Goal: Task Accomplishment & Management: Use online tool/utility

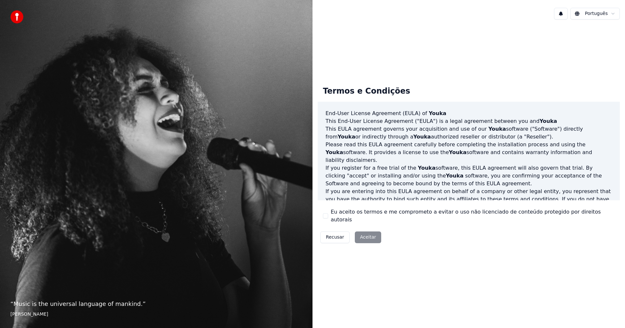
click at [367, 235] on div "Recusar Aceitar" at bounding box center [351, 237] width 66 height 17
click at [327, 216] on button "Eu aceito os termos e me comprometo a evitar o uso não licenciado de conteúdo p…" at bounding box center [325, 216] width 5 height 5
click at [363, 232] on button "Aceitar" at bounding box center [368, 238] width 26 height 12
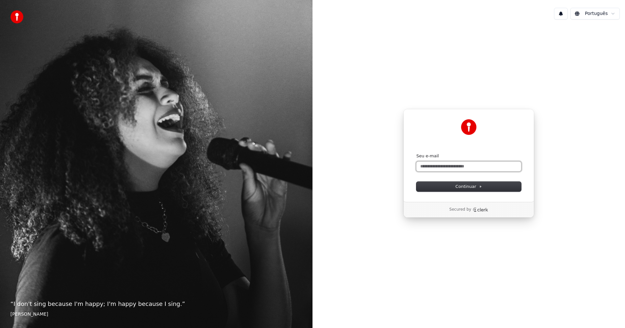
click at [443, 166] on input "Seu e-mail" at bounding box center [468, 167] width 105 height 10
click at [464, 187] on span "Continuar" at bounding box center [468, 187] width 27 height 6
type input "**********"
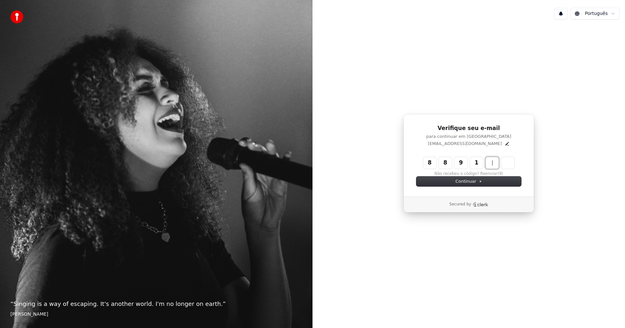
type input "******"
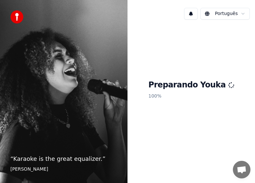
click at [200, 125] on div "Preparando Youka 100 %" at bounding box center [192, 91] width 128 height 132
click at [35, 17] on div "“ Karaoke is the great equalizer. ” Aisha Tyler" at bounding box center [64, 91] width 128 height 183
click at [212, 118] on div "Preparando Youka 100 %" at bounding box center [192, 91] width 128 height 132
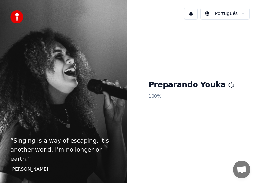
click at [243, 16] on html "“ Singing is a way of escaping. It's another world. I'm no longer on earth. ” E…" at bounding box center [127, 91] width 255 height 183
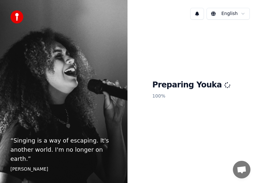
click at [202, 13] on button at bounding box center [197, 14] width 14 height 12
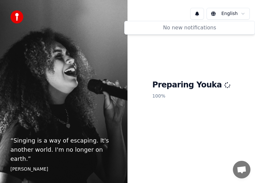
click at [202, 13] on button at bounding box center [197, 14] width 14 height 12
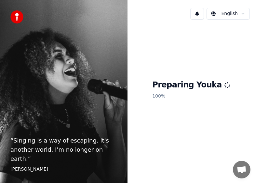
click at [244, 171] on span "Conversa aberta" at bounding box center [242, 170] width 10 height 8
click at [37, 134] on div "“ Singing is a way of escaping. It's another world. I'm no longer on earth. ” E…" at bounding box center [64, 91] width 128 height 183
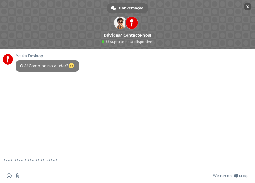
click at [247, 7] on span "Bate-papo próximo" at bounding box center [247, 6] width 3 height 3
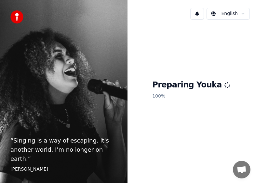
click at [193, 119] on div "Preparing Youka 100 %" at bounding box center [192, 91] width 128 height 132
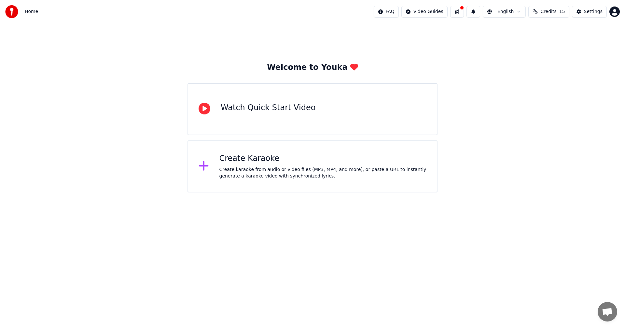
click at [263, 109] on div "Watch Quick Start Video" at bounding box center [268, 108] width 95 height 10
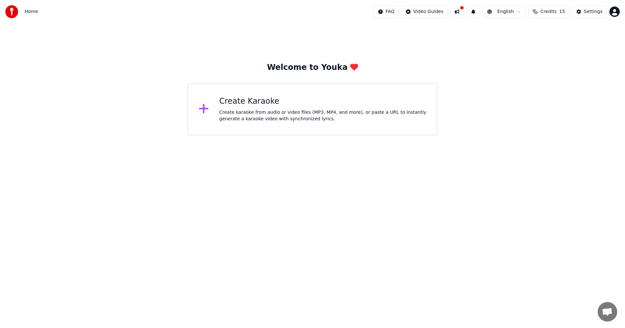
click at [238, 104] on div "Create Karaoke" at bounding box center [322, 101] width 207 height 10
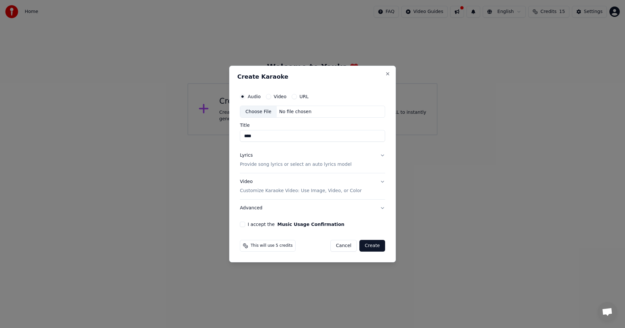
click at [275, 134] on input "****" at bounding box center [312, 137] width 145 height 12
click at [276, 135] on input "****" at bounding box center [312, 137] width 145 height 12
type input "****"
click at [268, 97] on button "Video" at bounding box center [268, 96] width 5 height 5
click at [241, 96] on button "Audio" at bounding box center [242, 96] width 5 height 5
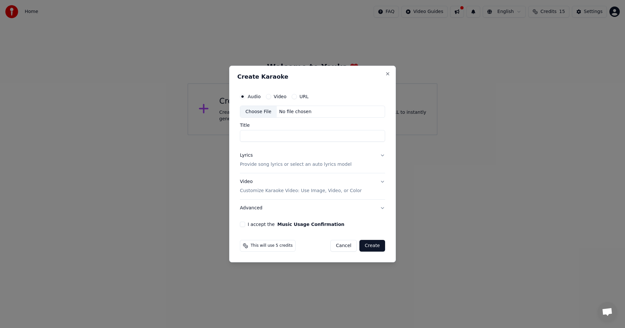
click at [261, 138] on input "Title" at bounding box center [312, 137] width 145 height 12
click at [253, 112] on div "Choose File" at bounding box center [258, 112] width 36 height 12
type input "**********"
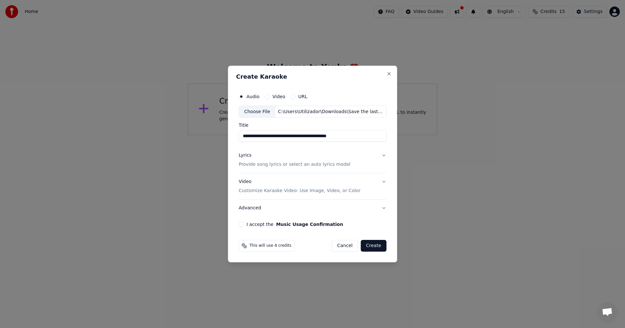
click at [279, 166] on p "Provide song lyrics or select an auto lyrics model" at bounding box center [295, 165] width 112 height 7
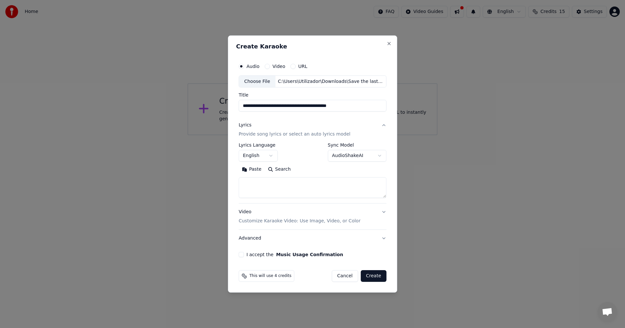
click at [249, 170] on button "Paste" at bounding box center [252, 170] width 26 height 10
click at [242, 256] on button "I accept the Music Usage Confirmation" at bounding box center [241, 254] width 5 height 5
click at [378, 135] on body "**********" at bounding box center [312, 67] width 625 height 135
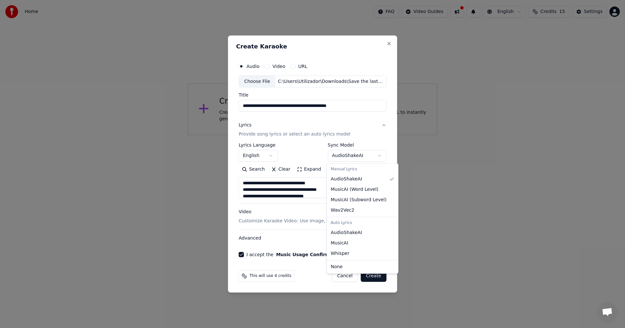
click at [377, 135] on body "**********" at bounding box center [312, 67] width 625 height 135
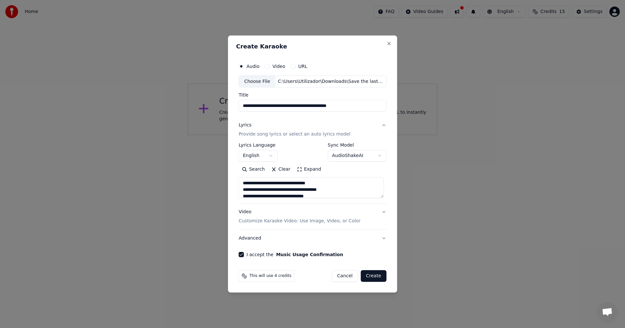
click at [373, 275] on button "Create" at bounding box center [374, 277] width 26 height 12
type textarea "**********"
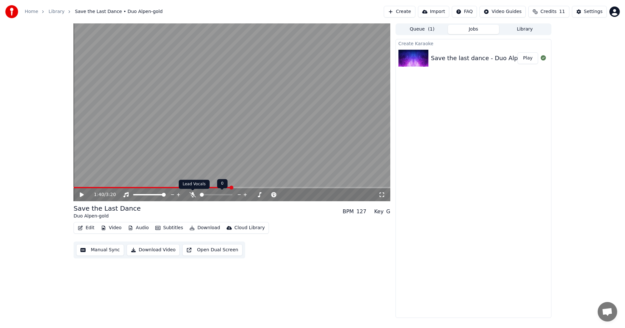
click at [193, 196] on icon at bounding box center [192, 194] width 7 height 5
click at [84, 195] on icon at bounding box center [86, 194] width 15 height 5
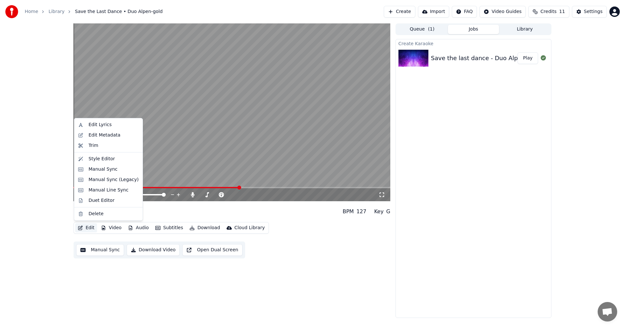
click at [86, 229] on button "Edit" at bounding box center [86, 228] width 22 height 9
click at [174, 206] on div "Save the Last Dance Duo Alpen-gold BPM 127 Key G" at bounding box center [232, 212] width 317 height 16
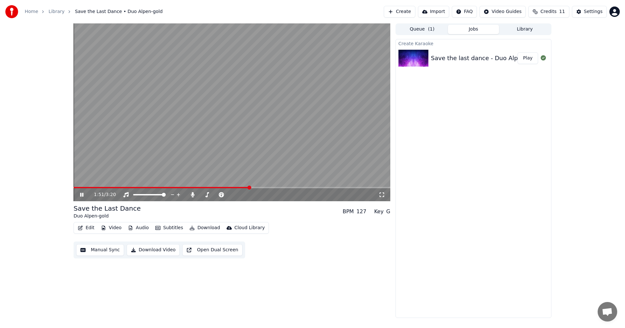
click at [78, 187] on video at bounding box center [232, 112] width 317 height 178
click at [78, 189] on div "1:51 / 3:20" at bounding box center [232, 194] width 317 height 13
click at [81, 188] on span at bounding box center [162, 187] width 176 height 1
click at [77, 187] on span at bounding box center [78, 187] width 8 height 1
click at [163, 195] on span at bounding box center [164, 195] width 4 height 4
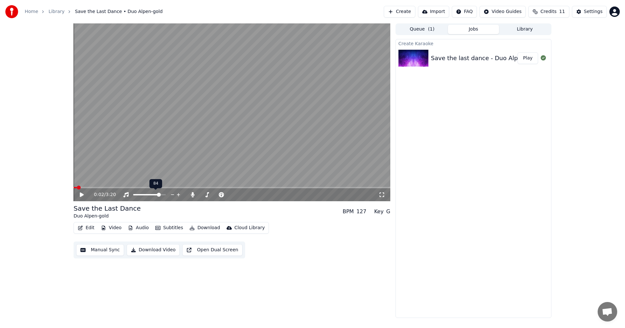
click at [160, 195] on span at bounding box center [159, 195] width 4 height 4
click at [162, 195] on span at bounding box center [161, 195] width 4 height 4
click at [81, 195] on icon at bounding box center [82, 195] width 4 height 5
click at [81, 195] on icon at bounding box center [81, 195] width 3 height 4
click at [85, 230] on button "Edit" at bounding box center [86, 228] width 22 height 9
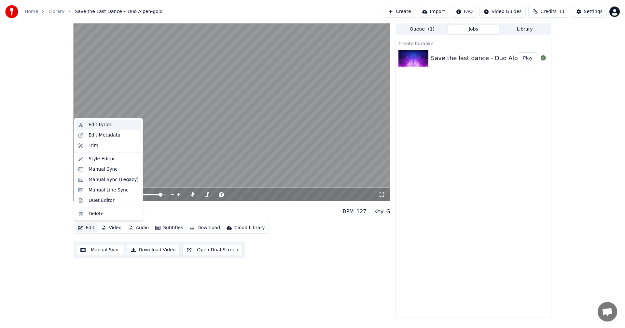
click at [104, 127] on div "Edit Lyrics" at bounding box center [100, 125] width 23 height 7
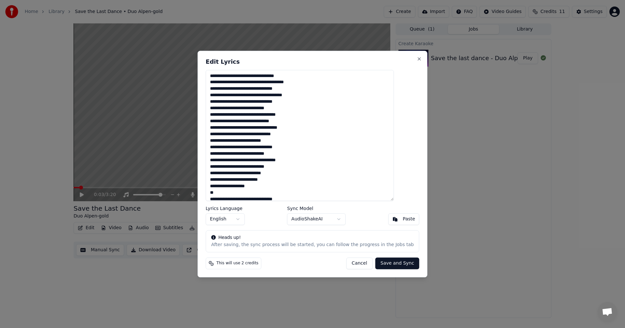
click at [339, 221] on body "Home Library Save the Last Dance • Duo Alpen-gold Create Import FAQ Video Guide…" at bounding box center [312, 164] width 625 height 328
click at [356, 266] on button "Cancel" at bounding box center [359, 264] width 26 height 12
type textarea "**********"
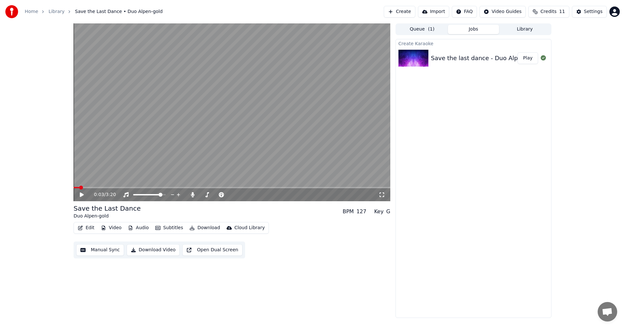
click at [163, 156] on video at bounding box center [232, 112] width 317 height 178
click at [162, 156] on video at bounding box center [232, 112] width 317 height 178
click at [146, 193] on div at bounding box center [155, 195] width 52 height 7
click at [166, 196] on span at bounding box center [164, 195] width 4 height 4
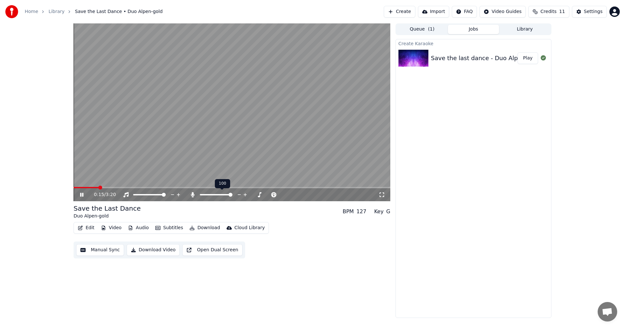
click at [232, 196] on span at bounding box center [231, 195] width 4 height 4
click at [170, 196] on icon at bounding box center [173, 195] width 6 height 7
click at [179, 195] on icon at bounding box center [178, 194] width 3 height 3
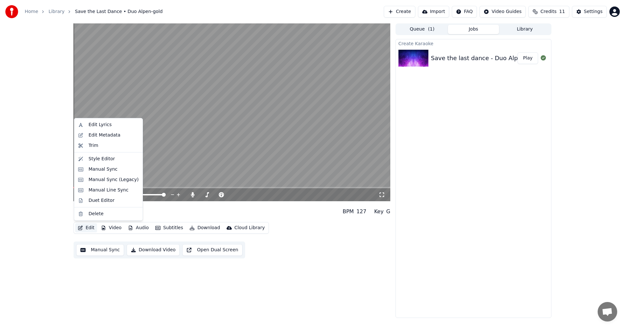
click at [87, 228] on button "Edit" at bounding box center [86, 228] width 22 height 9
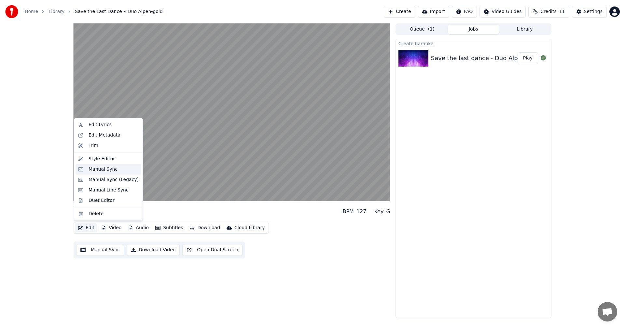
click at [117, 170] on div "Manual Sync" at bounding box center [114, 169] width 50 height 7
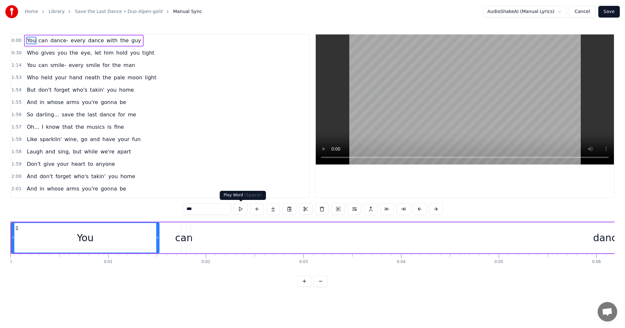
click at [243, 210] on button at bounding box center [241, 209] width 14 height 12
click at [425, 133] on video at bounding box center [465, 100] width 298 height 130
click at [425, 134] on video at bounding box center [465, 100] width 298 height 130
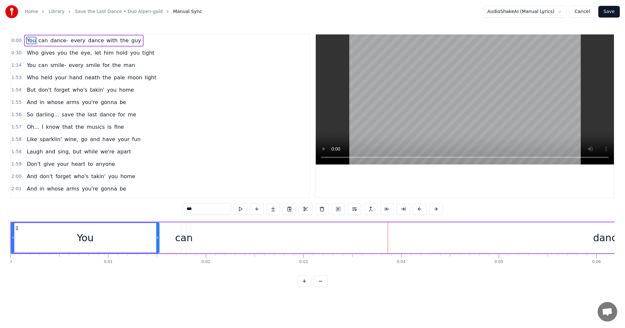
drag, startPoint x: 50, startPoint y: 232, endPoint x: 65, endPoint y: 234, distance: 14.5
click at [65, 234] on div "You" at bounding box center [85, 238] width 147 height 30
click at [77, 231] on div "You" at bounding box center [85, 238] width 147 height 30
click at [240, 210] on button at bounding box center [241, 209] width 14 height 12
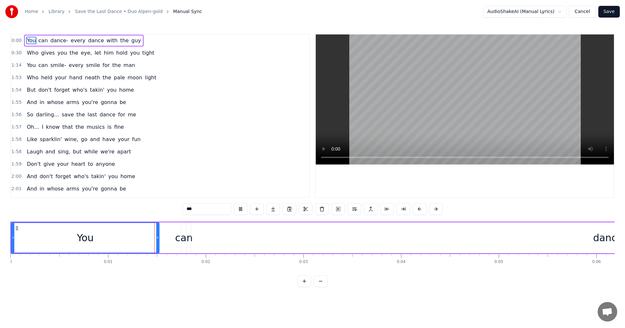
click at [240, 210] on button at bounding box center [241, 209] width 14 height 12
click at [400, 48] on video at bounding box center [465, 100] width 298 height 130
click at [258, 208] on button at bounding box center [257, 209] width 14 height 12
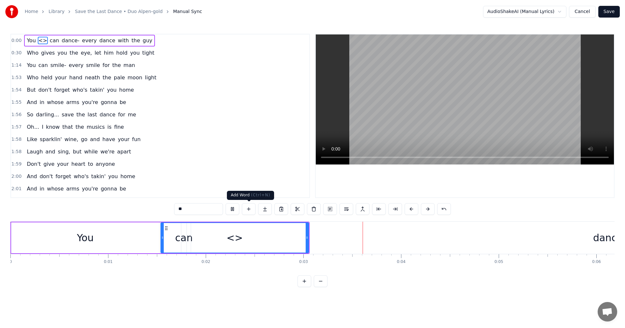
click at [251, 210] on button at bounding box center [249, 209] width 14 height 12
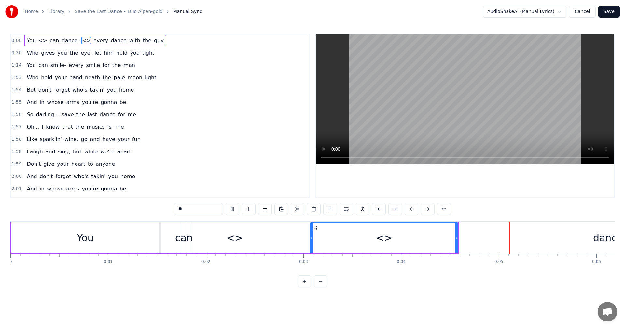
click at [251, 210] on button at bounding box center [249, 209] width 14 height 12
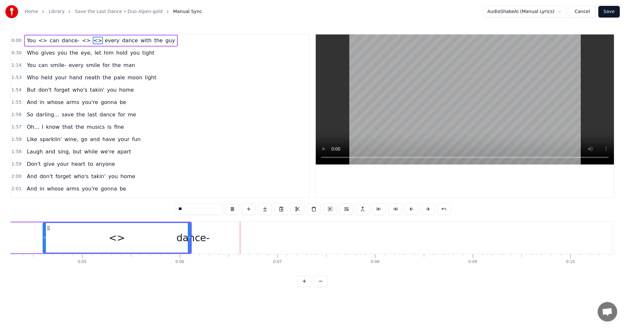
scroll to position [0, 557]
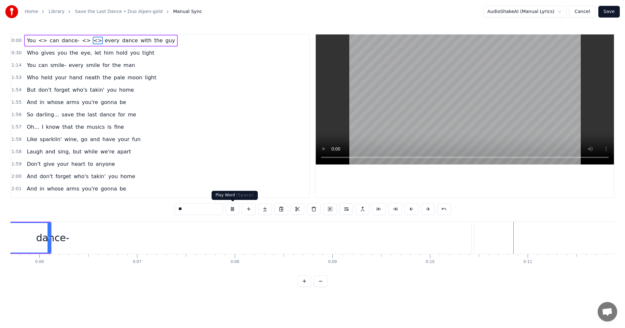
click at [232, 210] on button at bounding box center [233, 209] width 14 height 12
click at [180, 211] on input "**" at bounding box center [198, 209] width 49 height 12
click at [449, 70] on video at bounding box center [465, 100] width 298 height 130
click at [232, 210] on button at bounding box center [233, 209] width 14 height 12
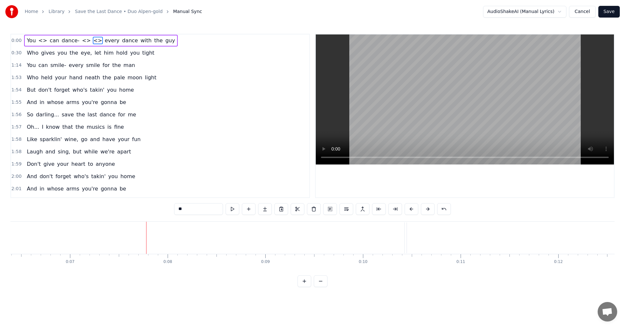
scroll to position [0, 0]
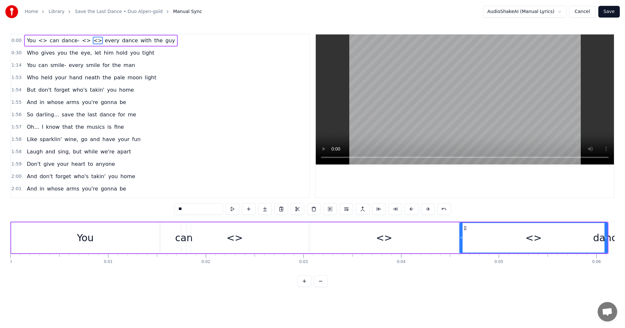
click at [75, 238] on div "You" at bounding box center [85, 238] width 148 height 31
type input "***"
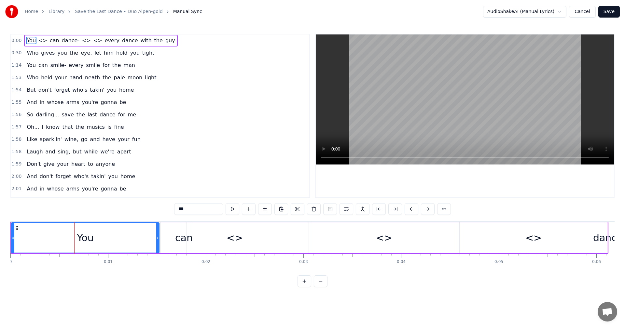
click at [17, 39] on span "0:00" at bounding box center [16, 40] width 10 height 7
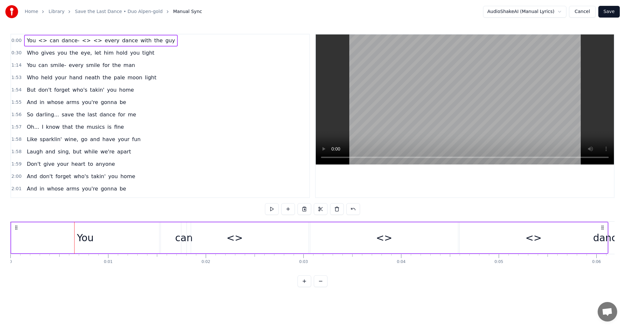
click at [13, 226] on div "You" at bounding box center [85, 238] width 148 height 31
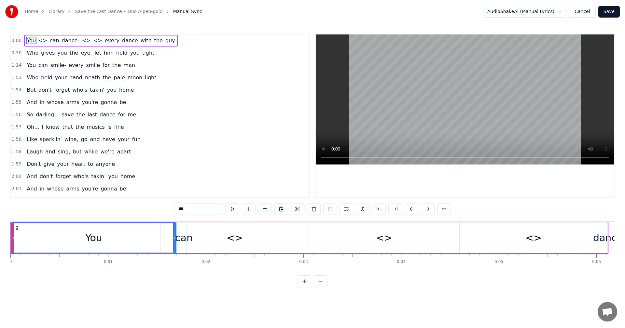
drag, startPoint x: 157, startPoint y: 234, endPoint x: 174, endPoint y: 237, distance: 17.2
click at [174, 237] on div at bounding box center [174, 238] width 3 height 30
drag, startPoint x: 173, startPoint y: 234, endPoint x: 121, endPoint y: 236, distance: 51.8
click at [121, 236] on div at bounding box center [122, 238] width 3 height 30
click at [590, 13] on button "Cancel" at bounding box center [582, 12] width 26 height 12
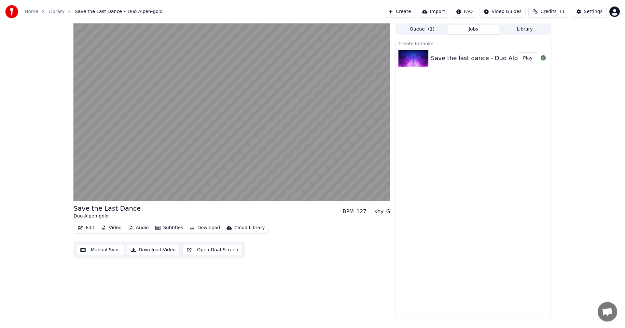
click at [216, 252] on button "Open Dual Screen" at bounding box center [212, 250] width 60 height 12
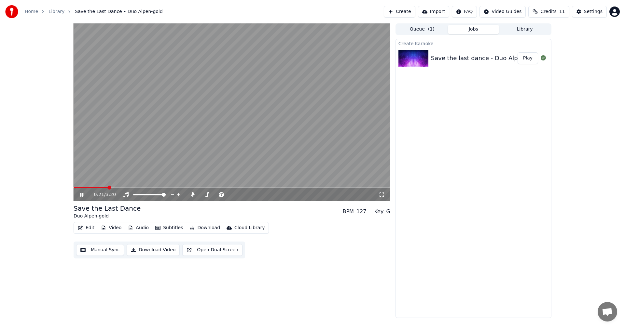
click at [216, 175] on video at bounding box center [232, 112] width 317 height 178
click at [109, 250] on button "Manual Sync" at bounding box center [100, 250] width 48 height 12
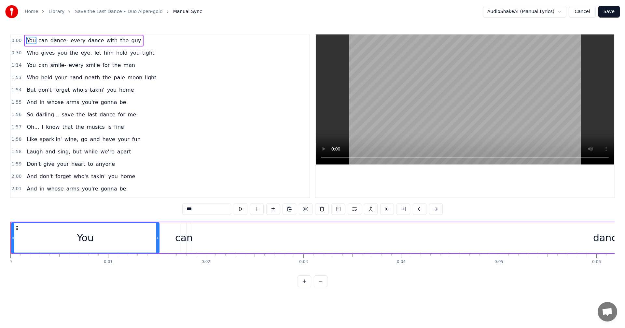
click at [79, 239] on div "You" at bounding box center [85, 238] width 17 height 15
click at [15, 229] on icon at bounding box center [16, 228] width 5 height 5
drag, startPoint x: 79, startPoint y: 227, endPoint x: 53, endPoint y: 228, distance: 26.1
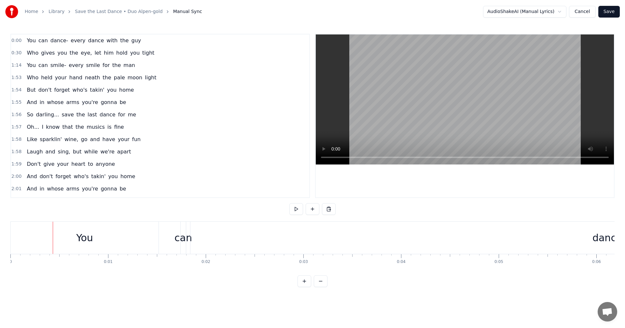
click at [17, 230] on div "You" at bounding box center [85, 238] width 148 height 32
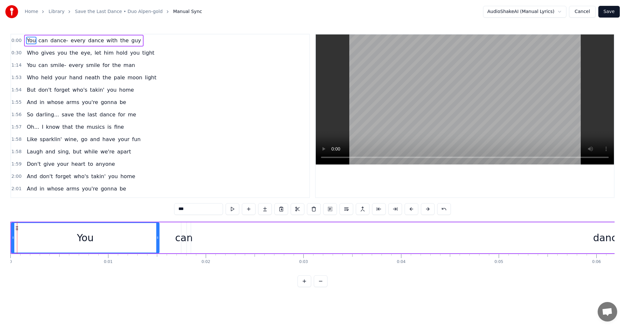
click at [379, 47] on video at bounding box center [465, 100] width 298 height 130
click at [40, 235] on div "You" at bounding box center [85, 238] width 147 height 30
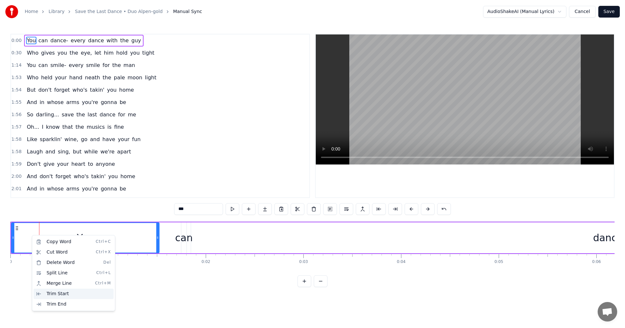
click at [71, 294] on div "Trim Start" at bounding box center [74, 294] width 80 height 10
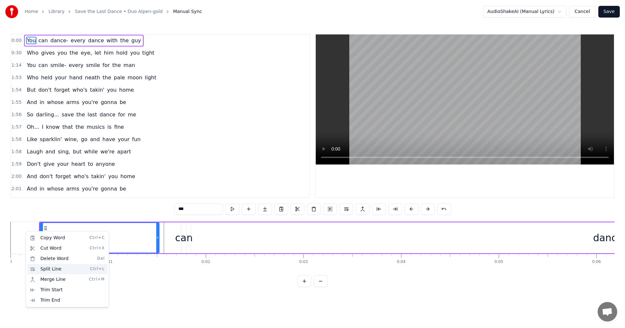
click at [63, 269] on div "Split Line Ctrl+L" at bounding box center [67, 269] width 80 height 10
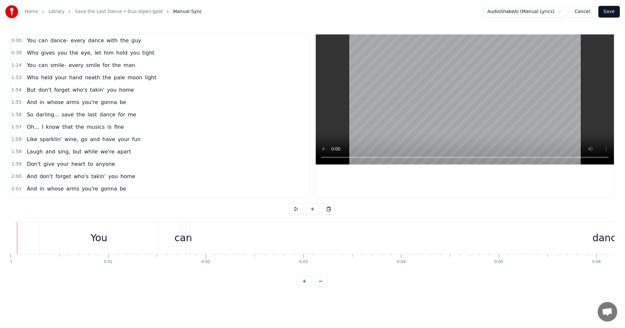
click at [9, 263] on div "Home Library Save the Last Dance • Duo Alpen-gold Manual Sync AudioShakeAI (Man…" at bounding box center [312, 143] width 625 height 287
click at [587, 11] on button "Cancel" at bounding box center [582, 12] width 26 height 12
